Goal: Task Accomplishment & Management: Use online tool/utility

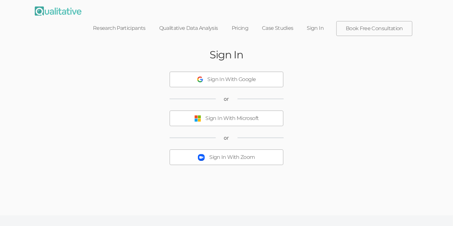
click at [310, 21] on link "Sign In" at bounding box center [315, 28] width 31 height 14
click at [315, 21] on link "Sign In" at bounding box center [315, 28] width 31 height 14
click at [227, 150] on button "Sign In With Zoom" at bounding box center [226, 158] width 114 height 16
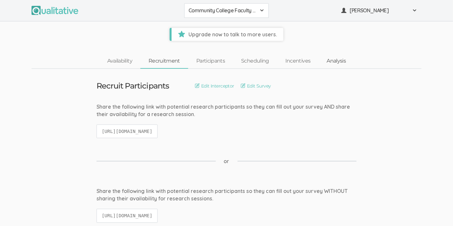
click at [337, 62] on link "Analysis" at bounding box center [335, 61] width 35 height 14
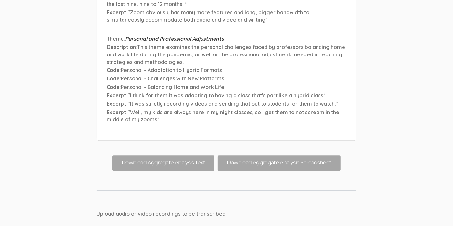
scroll to position [5850, 0]
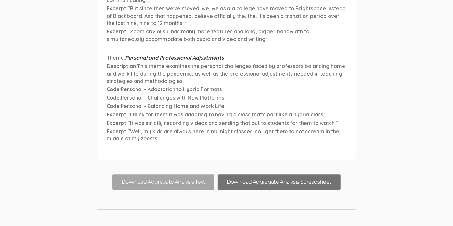
click at [236, 175] on button "Download Aggregate Analysis Spreadsheet" at bounding box center [279, 182] width 123 height 15
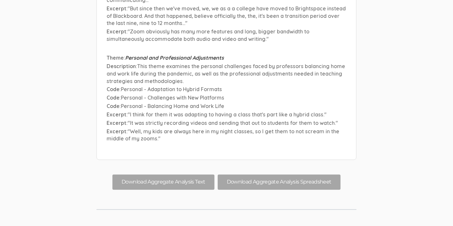
click at [266, 128] on span ""Well, my kids are always here in my night classes, so I get them to not scream…" at bounding box center [222, 135] width 232 height 14
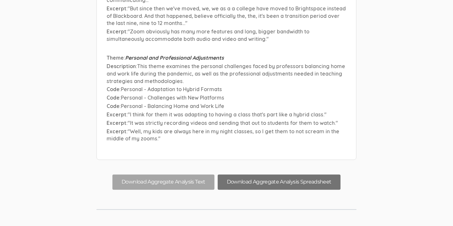
click at [268, 175] on button "Download Aggregate Analysis Spreadsheet" at bounding box center [279, 182] width 123 height 15
